Goal: Task Accomplishment & Management: Use online tool/utility

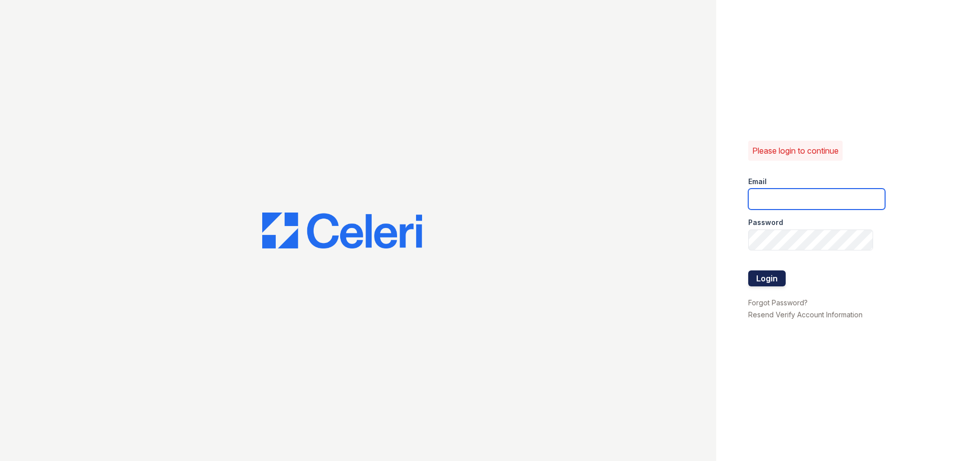
type input "[EMAIL_ADDRESS][DOMAIN_NAME]"
click at [778, 281] on button "Login" at bounding box center [766, 279] width 37 height 16
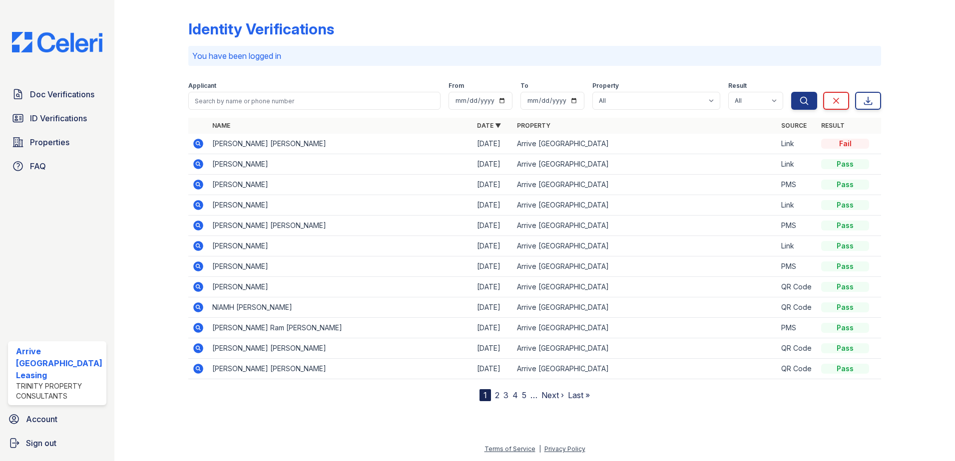
drag, startPoint x: 266, startPoint y: 89, endPoint x: 268, endPoint y: 95, distance: 6.3
click at [269, 96] on div "Applicant" at bounding box center [314, 96] width 253 height 28
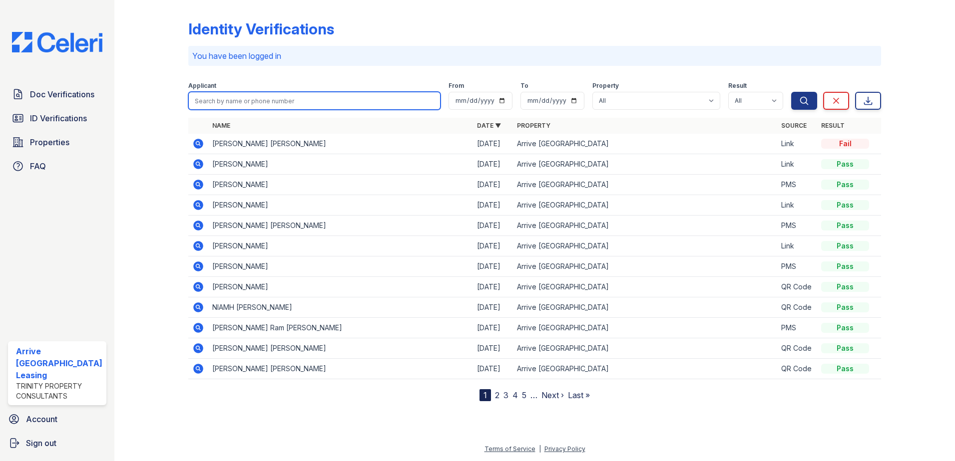
drag, startPoint x: 267, startPoint y: 97, endPoint x: 268, endPoint y: 89, distance: 8.0
click at [270, 91] on div "Applicant" at bounding box center [314, 96] width 253 height 28
type input "[PERSON_NAME] '"
click at [791, 92] on button "Search" at bounding box center [804, 101] width 26 height 18
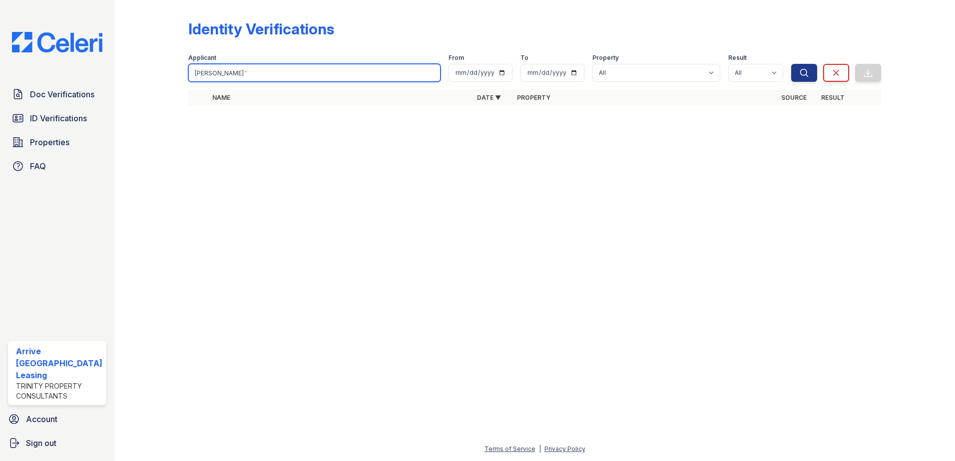
drag, startPoint x: 313, startPoint y: 71, endPoint x: 300, endPoint y: 55, distance: 20.9
click at [300, 55] on div "Applicant [PERSON_NAME] '" at bounding box center [314, 68] width 253 height 28
type input "[PERSON_NAME]"
click at [791, 64] on button "Search" at bounding box center [804, 73] width 26 height 18
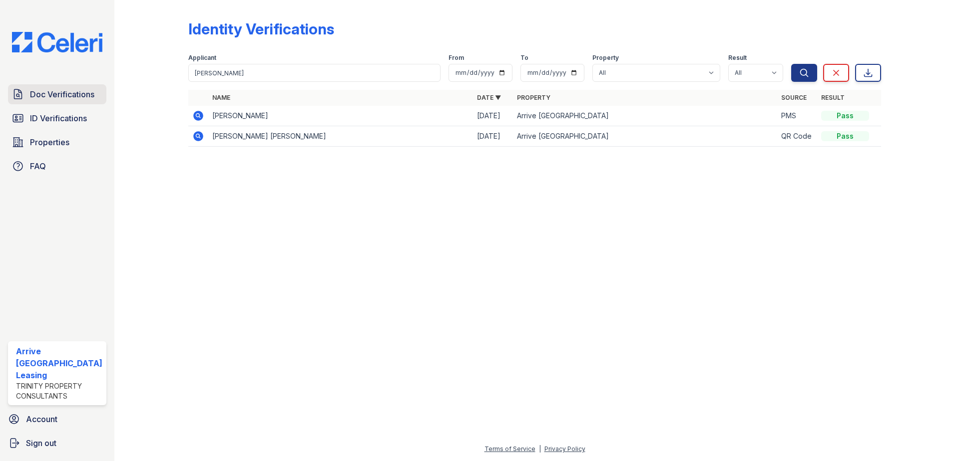
click at [59, 96] on span "Doc Verifications" at bounding box center [62, 94] width 64 height 12
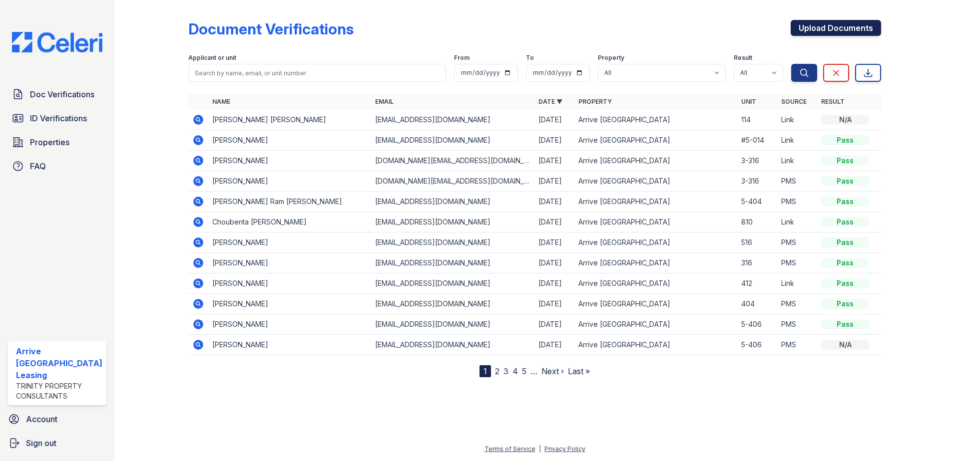
click at [829, 27] on link "Upload Documents" at bounding box center [836, 28] width 90 height 16
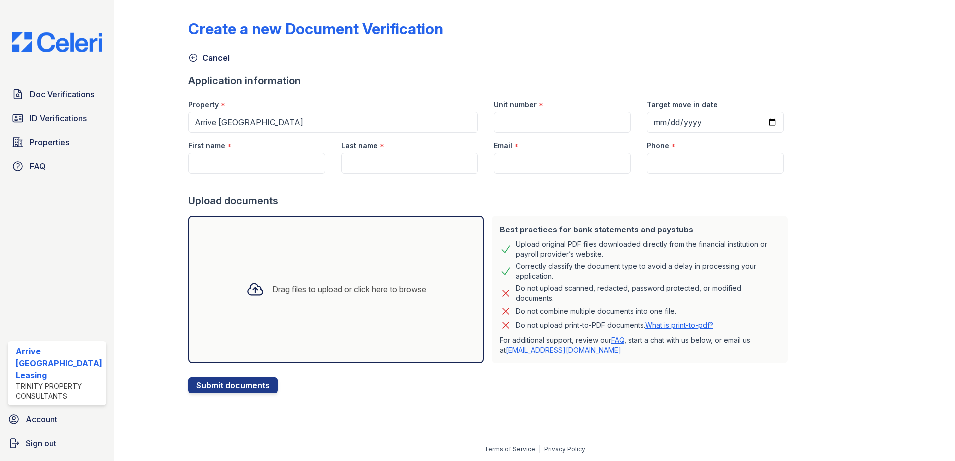
click at [145, 105] on div at bounding box center [159, 199] width 58 height 390
